Goal: Information Seeking & Learning: Learn about a topic

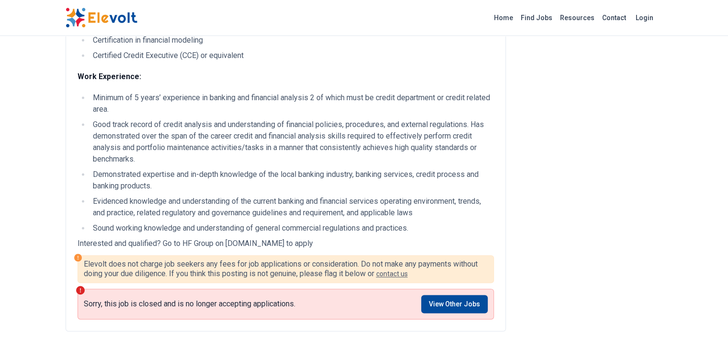
scroll to position [1506, 0]
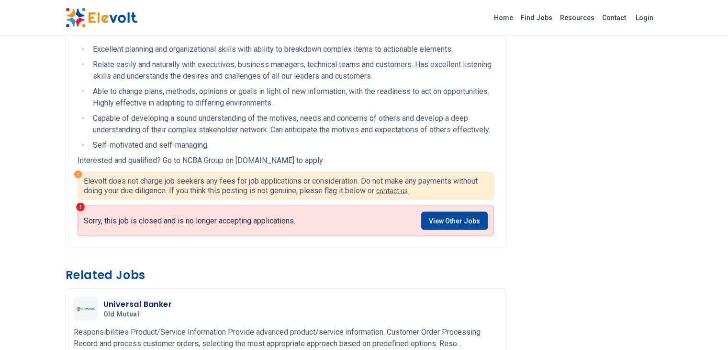
scroll to position [1935, 0]
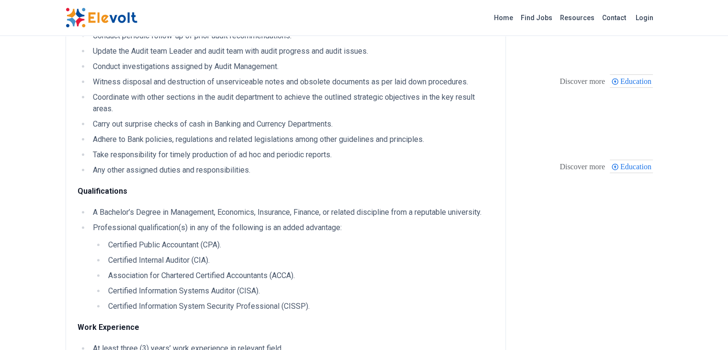
scroll to position [268, 0]
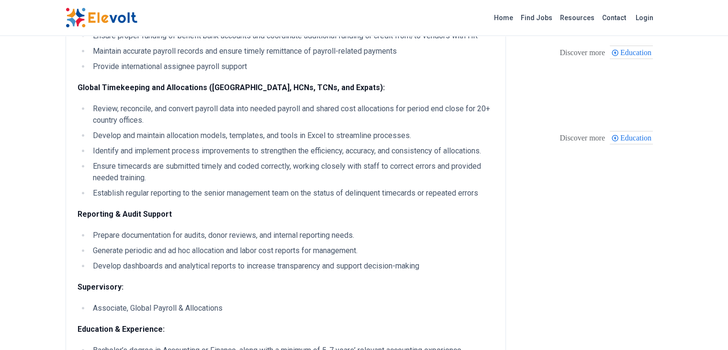
scroll to position [306, 0]
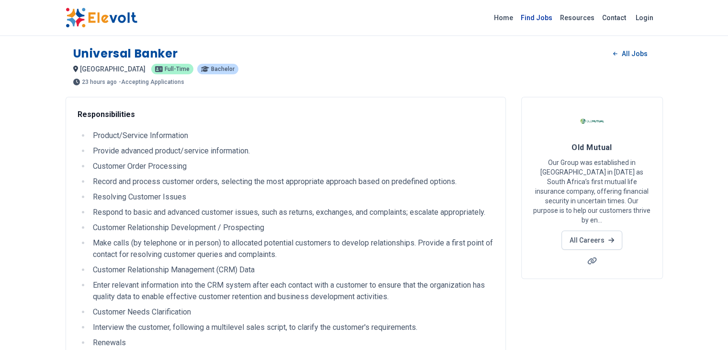
click at [556, 17] on link "Find Jobs" at bounding box center [536, 17] width 39 height 15
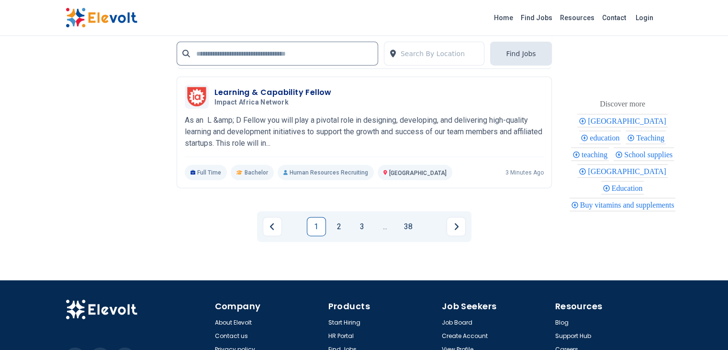
scroll to position [2250, 0]
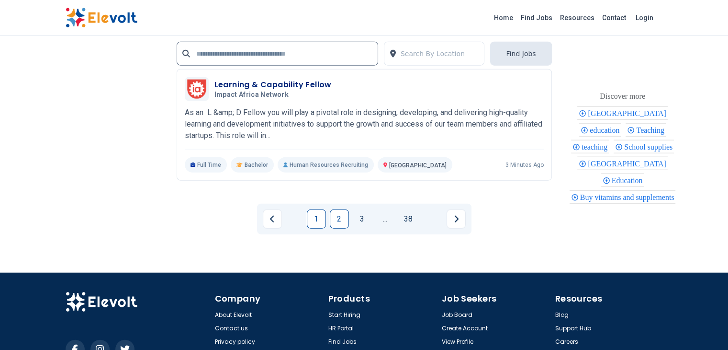
click at [337, 209] on link "2" at bounding box center [339, 218] width 19 height 19
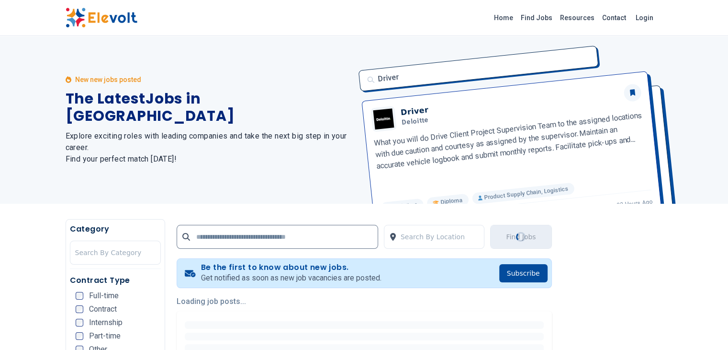
scroll to position [0, 0]
click at [337, 160] on div "New new jobs posted The Latest Jobs in Kenya Explore exciting roles with leadin…" at bounding box center [209, 120] width 287 height 168
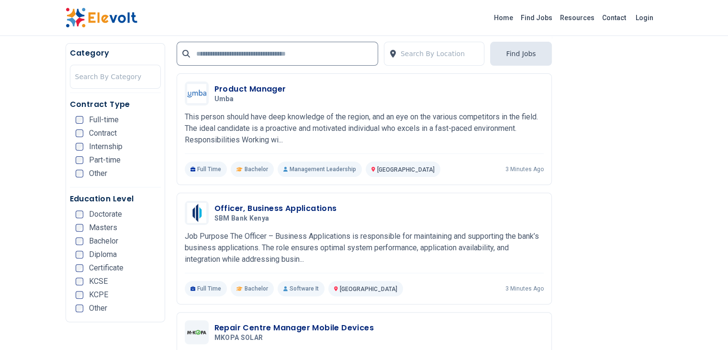
scroll to position [247, 0]
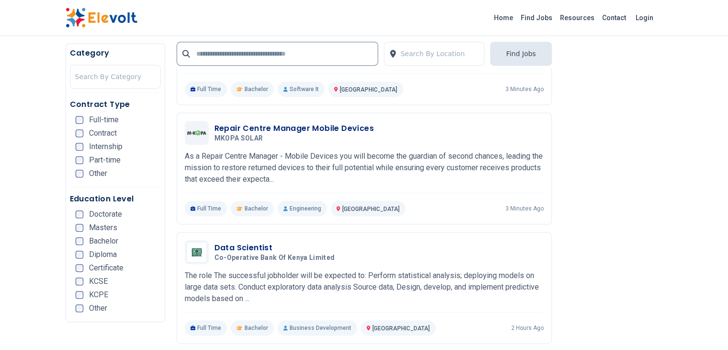
click at [79, 268] on li "Certificate" at bounding box center [118, 268] width 85 height 8
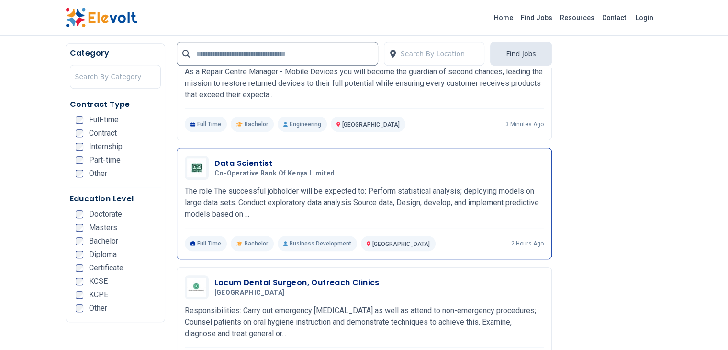
scroll to position [534, 0]
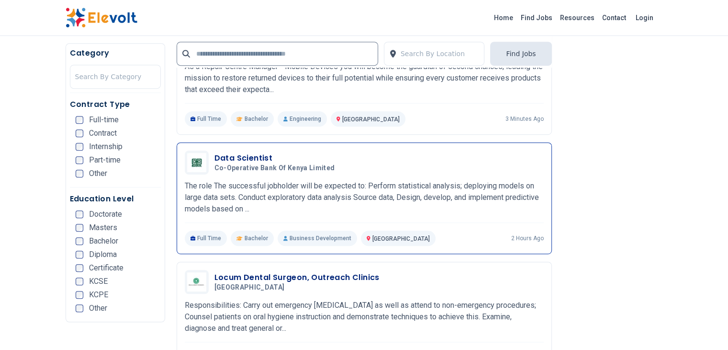
click at [215, 152] on h3 "Data Scientist" at bounding box center [277, 157] width 125 height 11
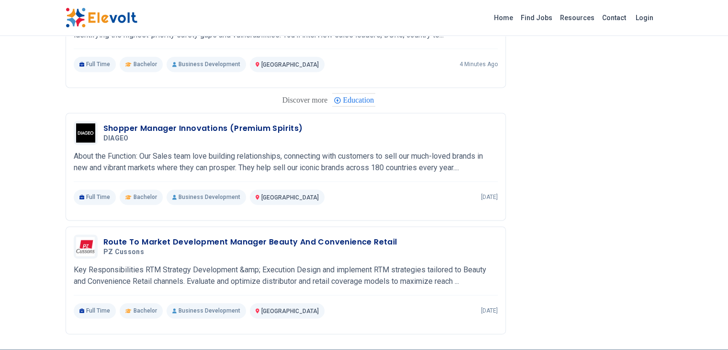
scroll to position [1324, 0]
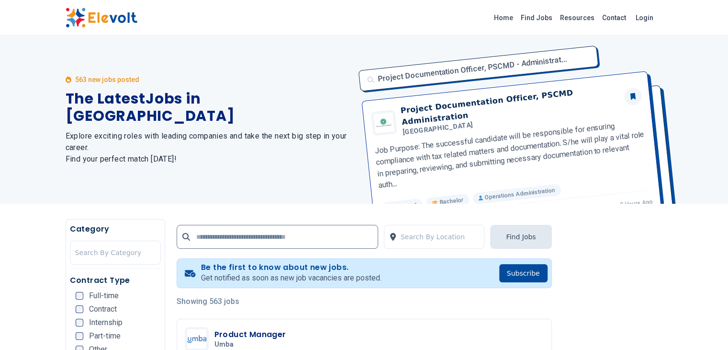
click at [180, 56] on div "563 new jobs posted The Latest Jobs in [GEOGRAPHIC_DATA] Explore exciting roles…" at bounding box center [209, 120] width 287 height 168
